Goal: Task Accomplishment & Management: Complete application form

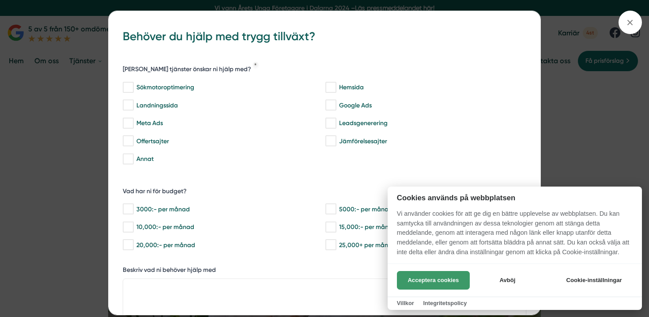
click at [441, 281] on button "Acceptera cookies" at bounding box center [433, 280] width 73 height 19
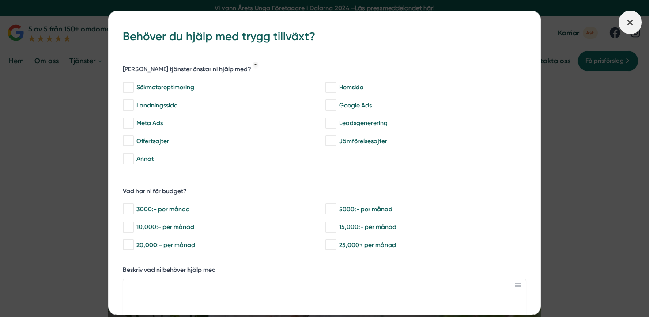
click at [632, 20] on line at bounding box center [630, 22] width 5 height 5
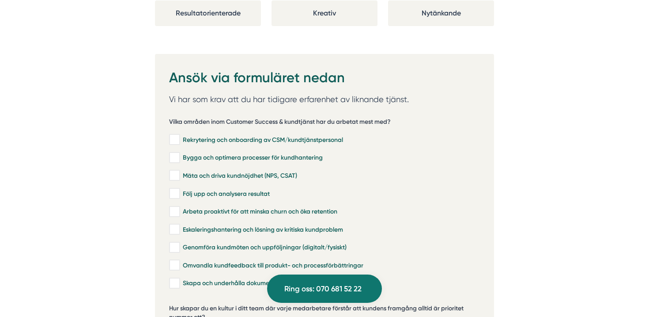
scroll to position [1796, 0]
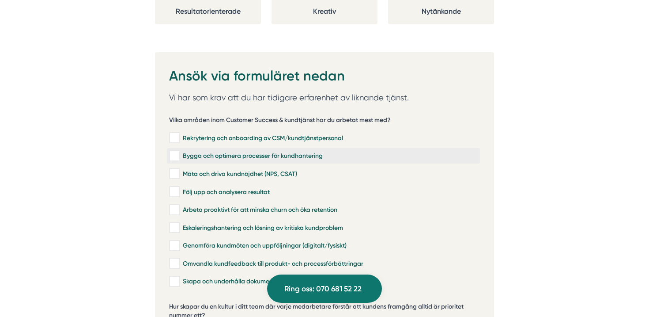
click at [226, 151] on div "Bygga och optimera processer för kundhantering" at bounding box center [323, 155] width 309 height 9
click at [179, 151] on input "Bygga och optimera processer för kundhantering" at bounding box center [174, 155] width 10 height 9
checkbox input "true"
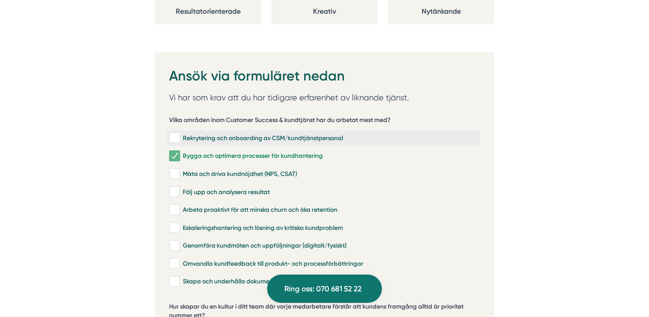
click at [222, 133] on div "Rekrytering och onboarding av CSM/kundtjänstpersonal" at bounding box center [323, 137] width 309 height 9
click at [179, 133] on input "Rekrytering och onboarding av CSM/kundtjänstpersonal" at bounding box center [174, 137] width 10 height 9
checkbox input "true"
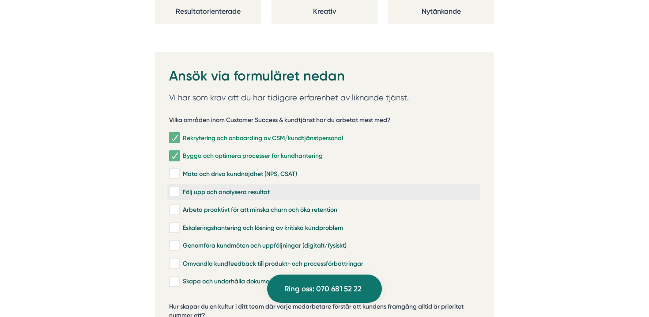
click at [222, 187] on div "Följ upp och analysera resultat" at bounding box center [323, 191] width 309 height 9
click at [179, 187] on input "Följ upp och analysera resultat" at bounding box center [174, 191] width 10 height 9
checkbox input "true"
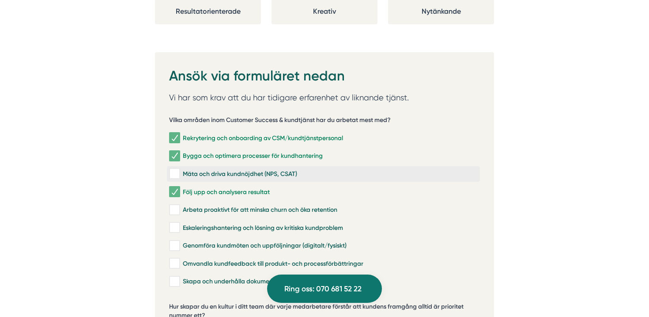
click at [236, 169] on div "Mäta och driva kundnöjdhet (NPS, CSAT)" at bounding box center [323, 173] width 309 height 9
click at [179, 169] on input "Mäta och driva kundnöjdhet (NPS, CSAT)" at bounding box center [174, 173] width 10 height 9
checkbox input "true"
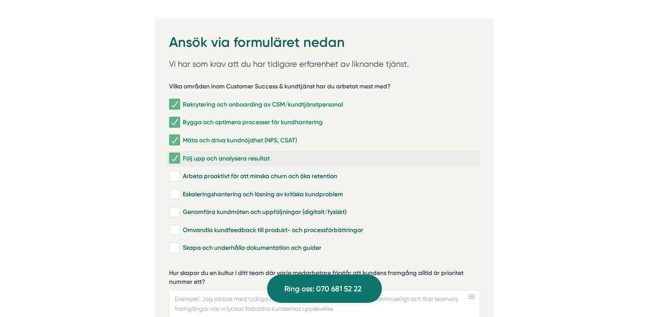
scroll to position [1831, 0]
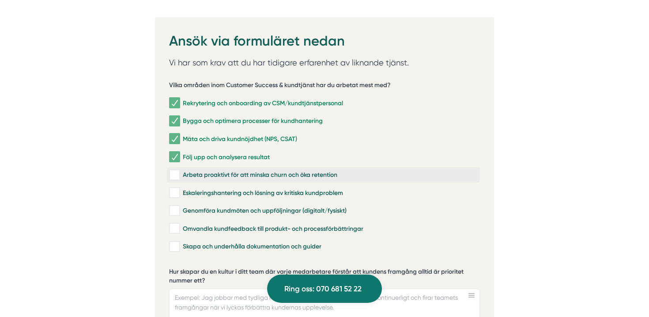
click at [319, 170] on div "Arbeta proaktivt för att minska churn och öka retention" at bounding box center [323, 174] width 309 height 9
click at [179, 170] on input "Arbeta proaktivt för att minska churn och öka retention" at bounding box center [174, 174] width 10 height 9
checkbox input "true"
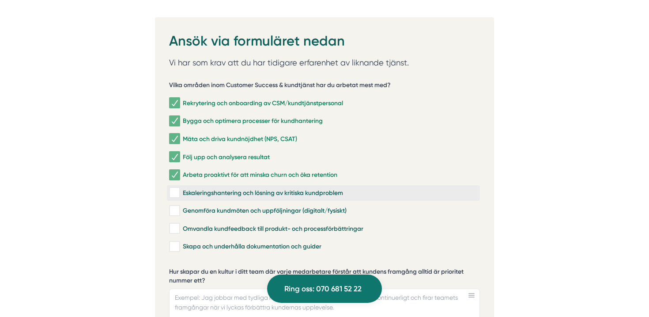
click at [339, 188] on div "Eskaleringshantering och lösning av kritiska kundproblem" at bounding box center [323, 192] width 309 height 9
click at [179, 188] on input "Eskaleringshantering och lösning av kritiska kundproblem" at bounding box center [174, 192] width 10 height 9
checkbox input "true"
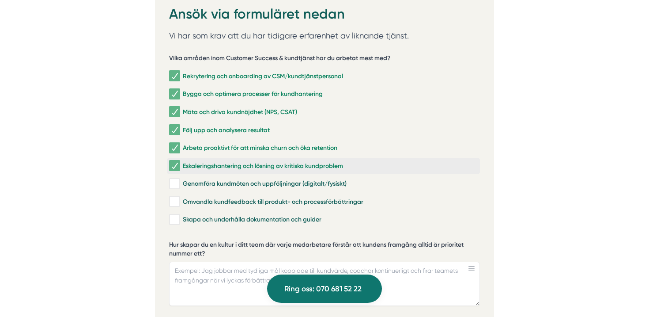
scroll to position [1862, 0]
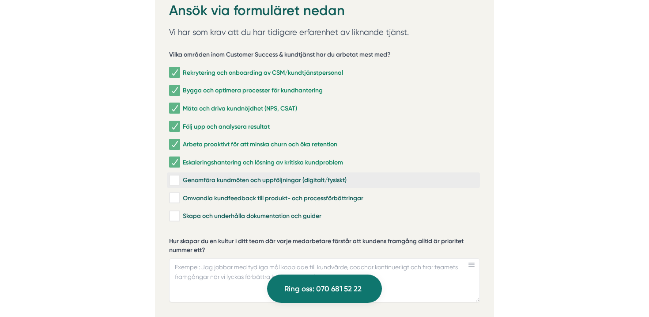
click at [335, 176] on div "Genomföra kundmöten och uppföljningar (digitalt/fysiskt)" at bounding box center [323, 180] width 309 height 9
click at [179, 176] on input "Genomföra kundmöten och uppföljningar (digitalt/fysiskt)" at bounding box center [174, 180] width 10 height 9
checkbox input "true"
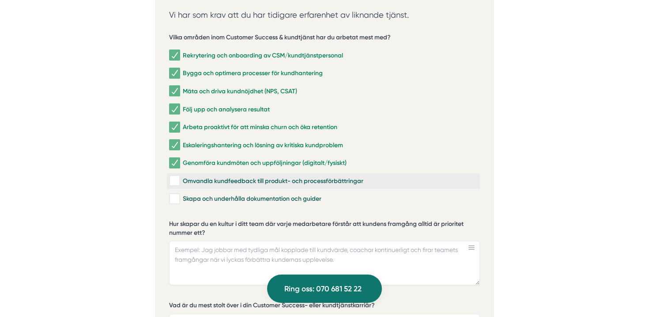
click at [328, 176] on div "Omvandla kundfeedback till produkt- och processförbättringar" at bounding box center [323, 180] width 309 height 9
click at [179, 176] on input "Omvandla kundfeedback till produkt- och processförbättringar" at bounding box center [174, 180] width 10 height 9
checkbox input "true"
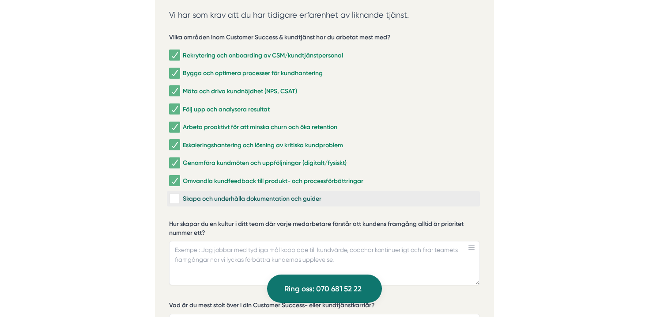
click at [318, 194] on div "Skapa och underhålla dokumentation och guider" at bounding box center [323, 198] width 309 height 9
click at [179, 194] on input "Skapa och underhålla dokumentation och guider" at bounding box center [174, 198] width 10 height 9
checkbox input "true"
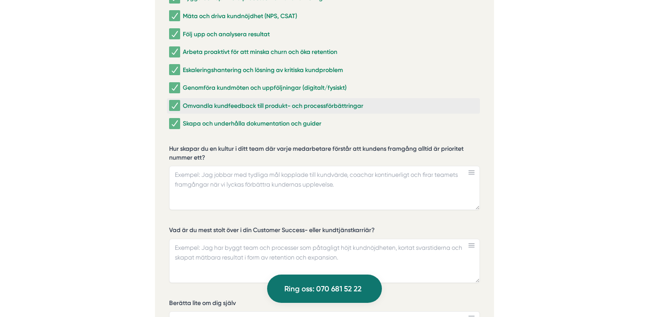
scroll to position [1953, 0]
click at [394, 174] on textarea "Hur skapar du en kultur i ditt team där varje medarbetare förstår att kundens f…" at bounding box center [324, 188] width 311 height 44
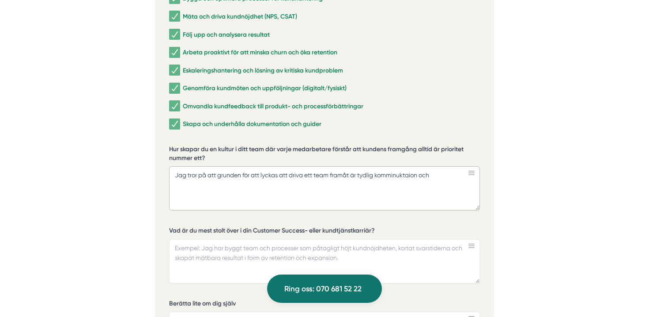
click at [396, 169] on textarea "Jag tror på att grunden för att lyckas att driva ett team framåt är tydlig komm…" at bounding box center [324, 188] width 311 height 44
click at [395, 166] on textarea "Jag tror på att grunden för att lyckas att driva ett team framåt är tydlig komm…" at bounding box center [324, 188] width 311 height 44
click at [437, 167] on textarea "Jag tror på att grunden för att lyckas att driva ett team framåt är tydlig komm…" at bounding box center [324, 188] width 311 height 44
click at [296, 174] on textarea "Jag tror på att grunden för att lyckas att driva ett team framåt är tydlig komm…" at bounding box center [324, 188] width 311 height 44
click at [310, 173] on textarea "Jag tror på att grunden för att lyckas att driva ett team framåt är tydlig komm…" at bounding box center [324, 188] width 311 height 44
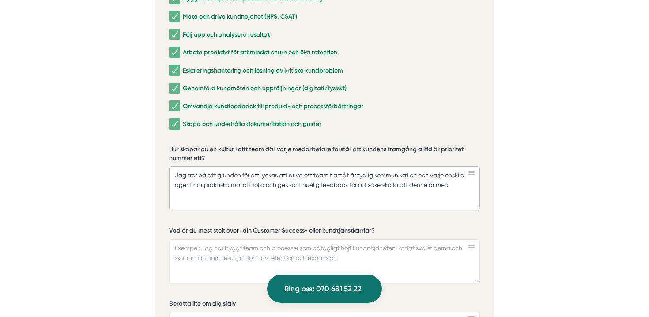
click at [388, 171] on textarea "Jag tror på att grunden för att lyckas att driva ett team framåt är tydlig komm…" at bounding box center [324, 188] width 311 height 44
click at [304, 173] on textarea "Jag tror på att grunden för att lyckas att driva ett team framåt är tydlig komm…" at bounding box center [324, 188] width 311 height 44
click at [458, 173] on textarea "Jag tror på att grunden för att lyckas att driva ett team framåt är tydlig komm…" at bounding box center [324, 188] width 311 height 44
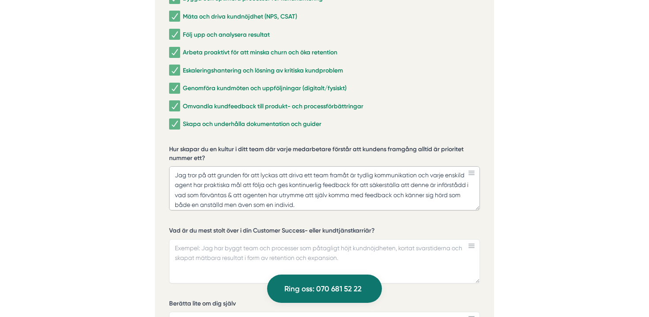
type textarea "Jag tror på att grunden för att lyckas att driva ett team framåt är tydlig komm…"
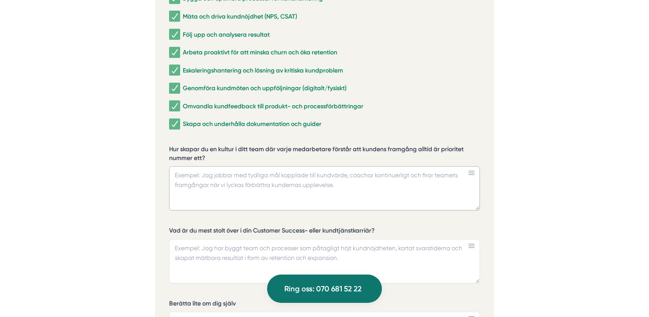
paste textarea "Jag tror på att grunden för att lyckas att driva ett team framåt är tydlig komm…"
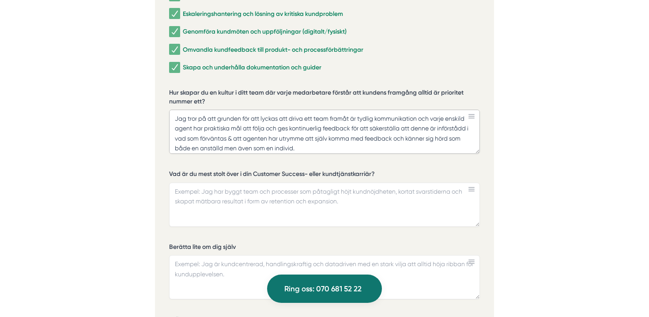
scroll to position [2011, 0]
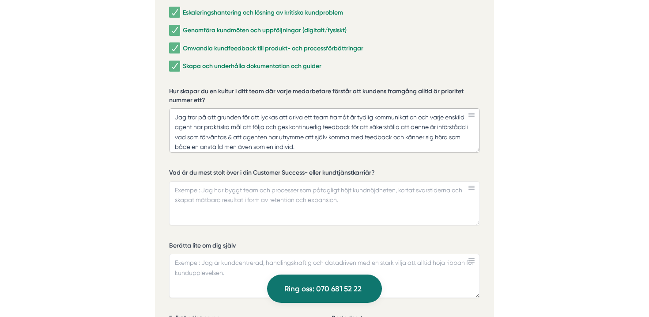
click at [314, 136] on textarea "Jag tror på att grunden för att lyckas att driva ett team framåt är tydlig komm…" at bounding box center [324, 130] width 311 height 44
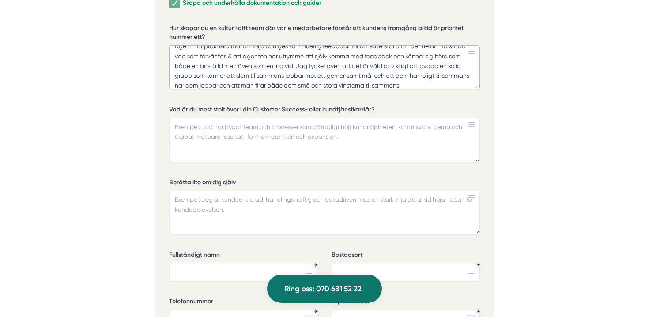
scroll to position [1983, 0]
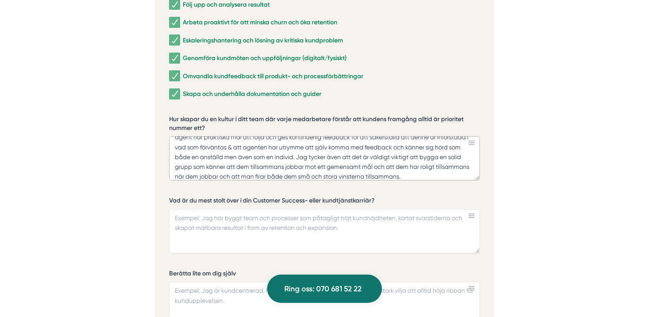
click at [259, 156] on textarea "Jag tror på att grunden för att lyckas att driva ett team framåt är tydlig komm…" at bounding box center [324, 158] width 311 height 44
type textarea "Jag tror på att grunden för att lyckas att driva ett team framåt är tydlig komm…"
click at [228, 214] on textarea "Vad är du mest stolt över i din Customer Success- eller kundtjänstkarriär?" at bounding box center [324, 231] width 311 height 44
type textarea "Jag har kontinuelt"
click at [214, 209] on textarea "Jag har kontinuelt" at bounding box center [324, 231] width 311 height 44
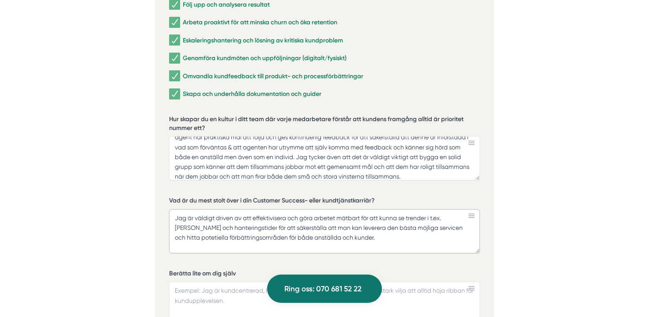
click at [465, 218] on textarea "Jag är väldigt driven av att effektivisera och göra arbetet mätbart för att kun…" at bounding box center [324, 231] width 311 height 44
click at [343, 229] on textarea "Jag är väldigt driven av att effektivisera och göra arbetet mätbart för att kun…" at bounding box center [324, 231] width 311 height 44
click at [381, 223] on textarea "Jag är väldigt driven av att effektivisera och göra arbetet mätbart för att kun…" at bounding box center [324, 231] width 311 height 44
click at [380, 227] on textarea "Jag är väldigt driven av att effektivisera och göra arbetet mätbart för att kun…" at bounding box center [324, 231] width 311 height 44
click at [439, 227] on textarea "Jag är väldigt driven av att effektivisera och göra arbetet mätbart för att kun…" at bounding box center [324, 231] width 311 height 44
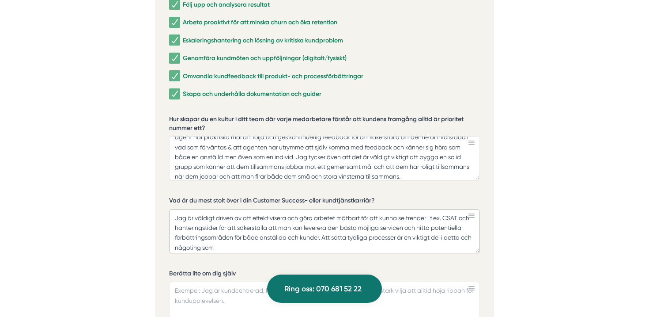
click at [234, 234] on textarea "Jag är väldigt driven av att effektivisera och göra arbetet mätbart för att kun…" at bounding box center [324, 231] width 311 height 44
click at [273, 234] on textarea "Jag är väldigt driven av att effektivisera och göra arbetet mätbart för att kun…" at bounding box center [324, 231] width 311 height 44
click at [305, 153] on textarea "Jag tror på att grunden för att lyckas att driva ett team framåt är tydlig komm…" at bounding box center [324, 158] width 311 height 44
click at [343, 220] on textarea "Jag är väldigt driven av att effektivisera och göra arbetet mätbart för att kun…" at bounding box center [324, 231] width 311 height 44
paste textarea "del i detta och någonting som jag tycker är väldigt stimulerande."
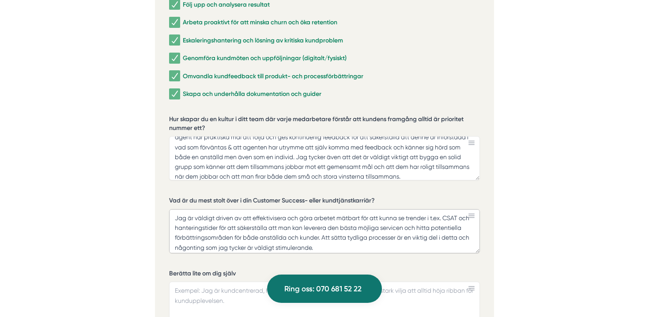
type textarea "Jag är väldigt driven av att effektivisera och göra arbetet mätbart för att kun…"
click at [287, 165] on textarea "Jag tror på att grunden för att lyckas att driva ett team framåt är tydlig komm…" at bounding box center [324, 158] width 311 height 44
paste textarea "tillsammans jobbar mot ett gemensamt mål och att agenterna har roligt tillsamma…"
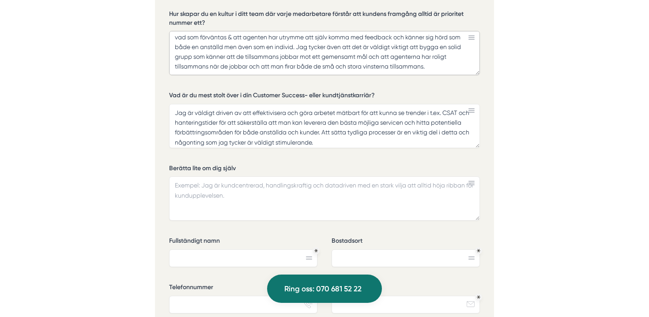
scroll to position [2104, 0]
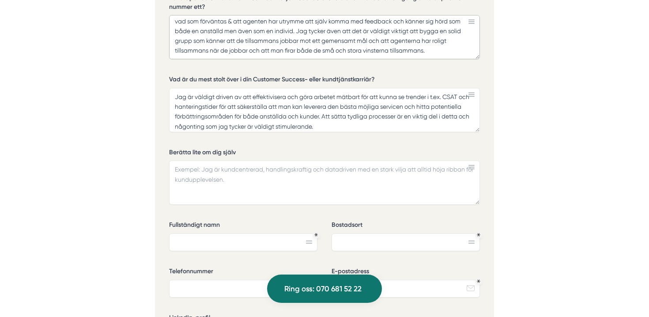
type textarea "Jag tror på att grunden för att lyckas att driva ett team framåt är tydlig komm…"
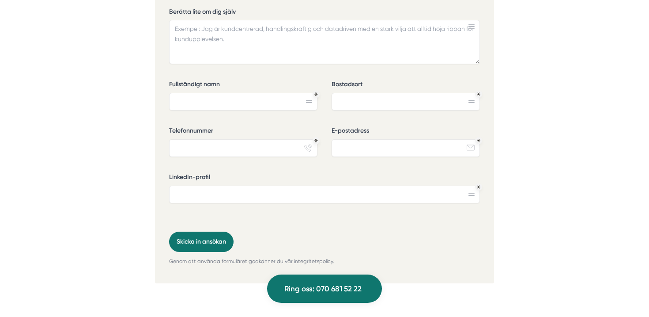
scroll to position [2258, 0]
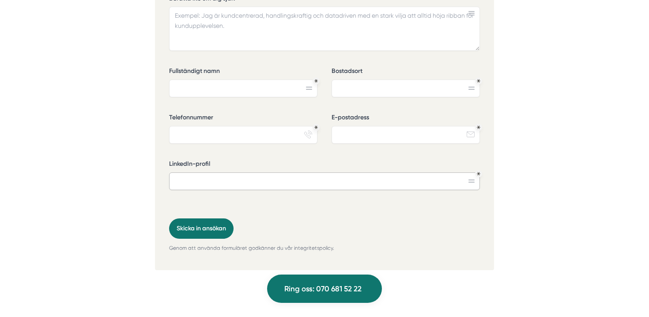
click at [452, 172] on input "LinkedIn-profil" at bounding box center [324, 181] width 311 height 18
click at [473, 179] on icon at bounding box center [471, 180] width 6 height 3
click at [256, 173] on input "LinkedIn-profil" at bounding box center [324, 181] width 311 height 18
paste input "[URL][DOMAIN_NAME]"
type input "[URL][DOMAIN_NAME]"
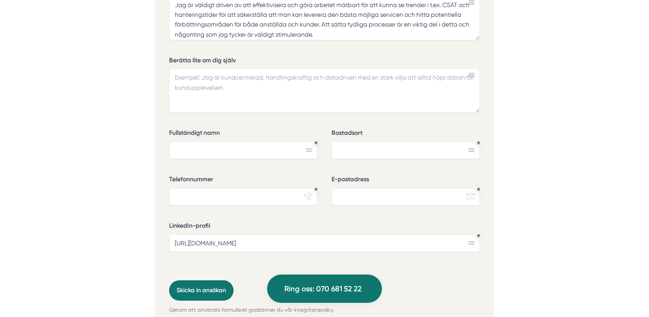
scroll to position [2189, 0]
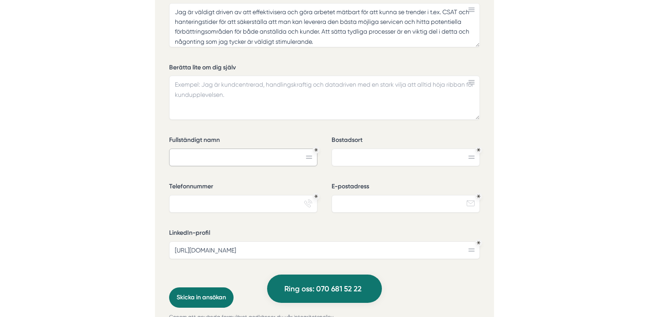
click at [217, 148] on input "Fullständigt namn" at bounding box center [243, 157] width 148 height 18
type input "[PERSON_NAME]"
type input "[GEOGRAPHIC_DATA]"
click at [217, 195] on input "Telefonnummer" at bounding box center [243, 204] width 148 height 18
type input "0702760656"
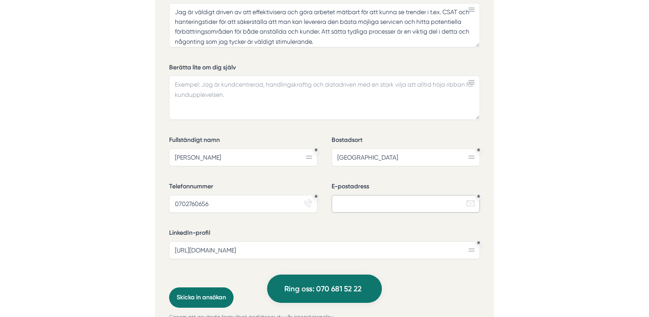
click at [346, 196] on input "E-postadress" at bounding box center [406, 204] width 148 height 18
type input "[PERSON_NAME][EMAIL_ADDRESS][DOMAIN_NAME]"
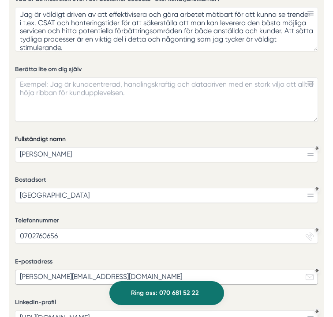
scroll to position [1772, 0]
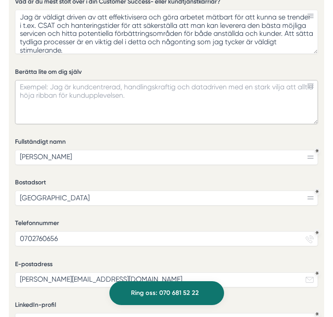
click at [97, 92] on textarea "Berätta lite om dig själv" at bounding box center [167, 102] width 304 height 44
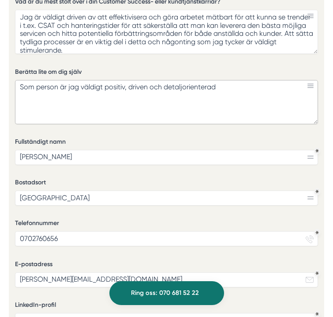
click at [203, 87] on textarea "Som person är jag väldigt positiv, driven och detaljorienterad" at bounding box center [167, 102] width 304 height 44
click at [235, 89] on textarea "Som person är jag väldigt positiv, driven och detaljorienterad" at bounding box center [167, 102] width 304 height 44
click at [65, 98] on textarea "Som person är jag väldigt positiv, driven och detaljorienterad då jag alltid vi…" at bounding box center [167, 102] width 304 height 44
click at [123, 97] on textarea "Som person är jag väldigt positiv, driven och detaljorienterad då jag alltid vi…" at bounding box center [167, 102] width 304 height 44
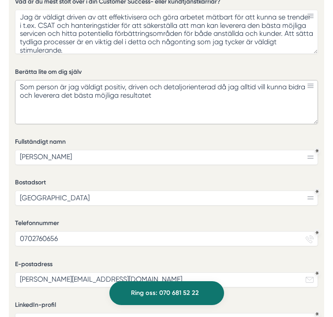
type textarea "Som person är jag väldigt positiv, driven och detaljorienterad då jag alltid vi…"
drag, startPoint x: 154, startPoint y: 98, endPoint x: 13, endPoint y: 87, distance: 141.2
click at [13, 87] on div "Ansök via formuläret nedan Vi har som krav att du har tidigare erfarenhet av li…" at bounding box center [167, 42] width 316 height 709
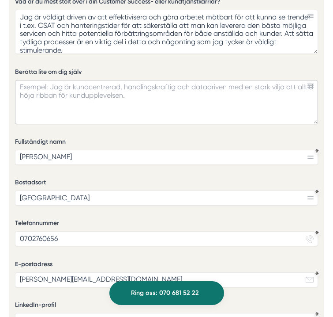
paste textarea "Som person är jag väldigt positiv, driven och detaljorienterad då jag alltid vi…"
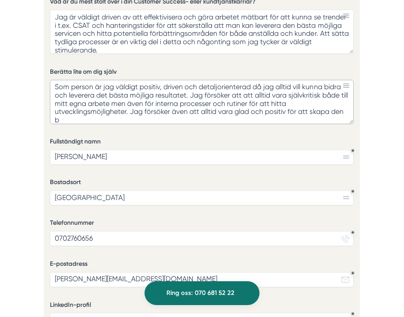
scroll to position [1, 0]
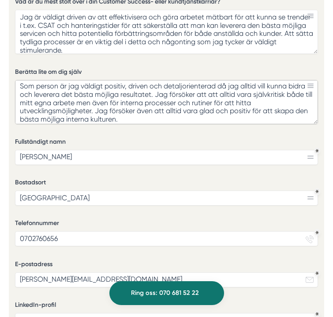
type textarea "Som person är jag väldigt positiv, driven och detaljorienterad då jag alltid vi…"
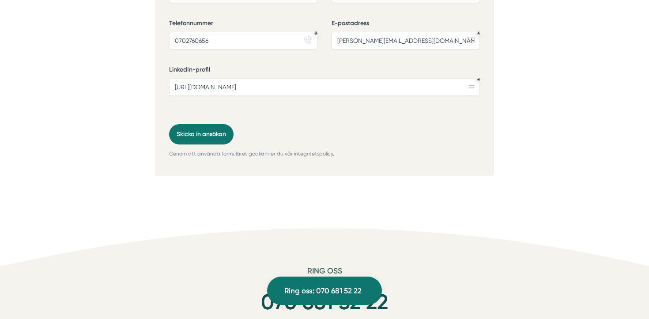
scroll to position [2318, 0]
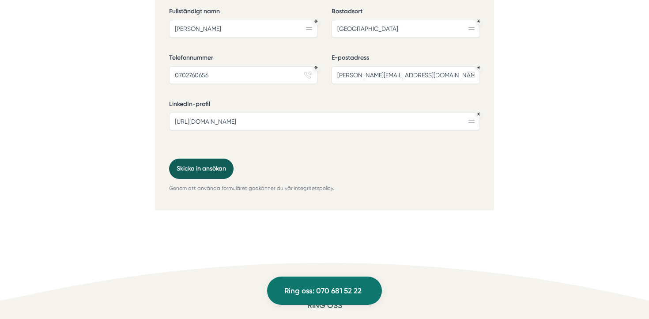
click at [197, 161] on button "Skicka in ansökan" at bounding box center [201, 168] width 64 height 20
